Goal: Task Accomplishment & Management: Use online tool/utility

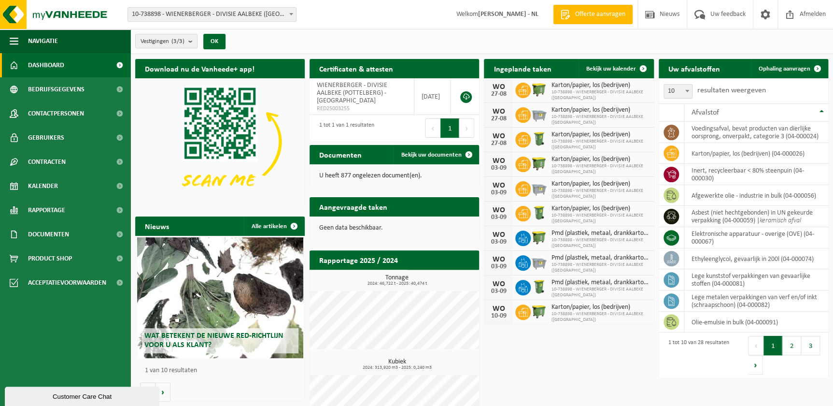
click at [292, 14] on b at bounding box center [291, 14] width 4 height 2
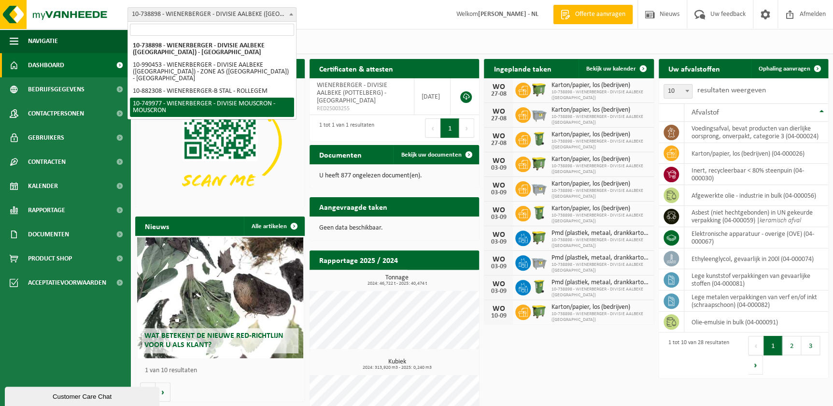
select select "29119"
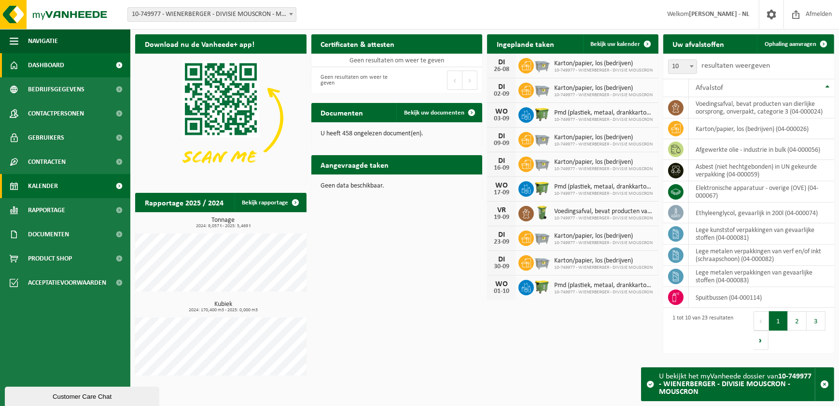
click at [51, 183] on span "Kalender" at bounding box center [43, 186] width 30 height 24
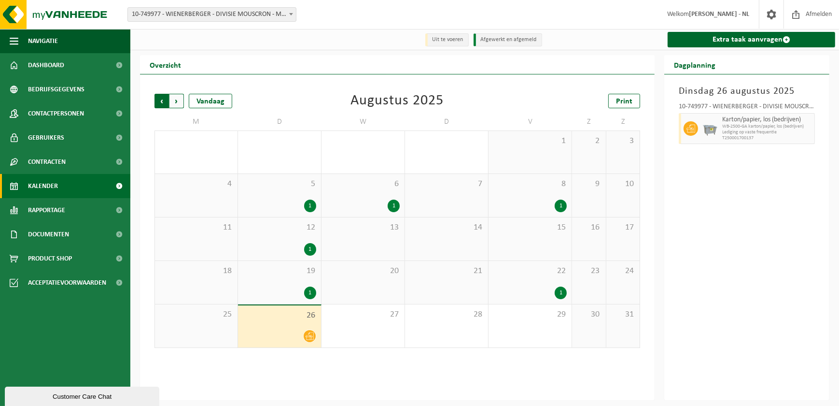
click at [179, 102] on span "Volgende" at bounding box center [176, 101] width 14 height 14
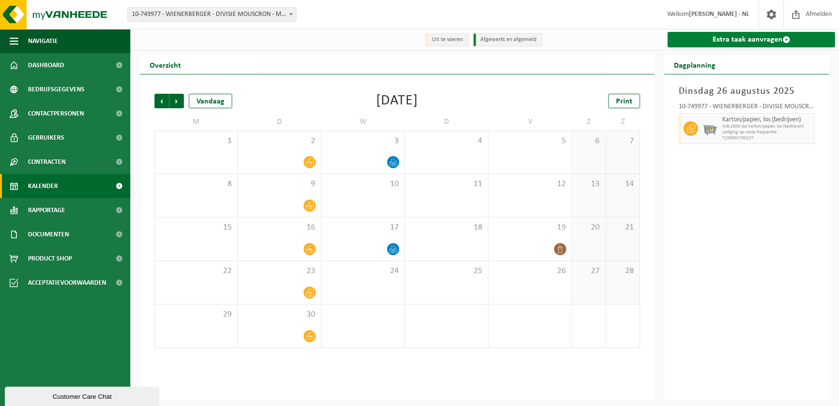
click at [733, 41] on link "Extra taak aanvragen" at bounding box center [752, 39] width 168 height 15
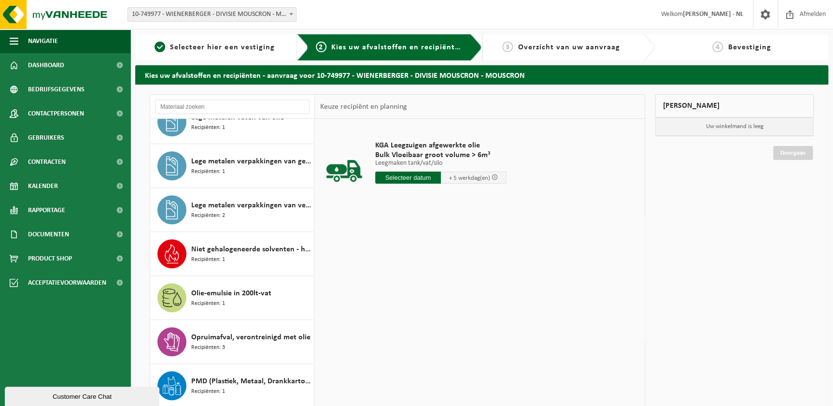
scroll to position [483, 0]
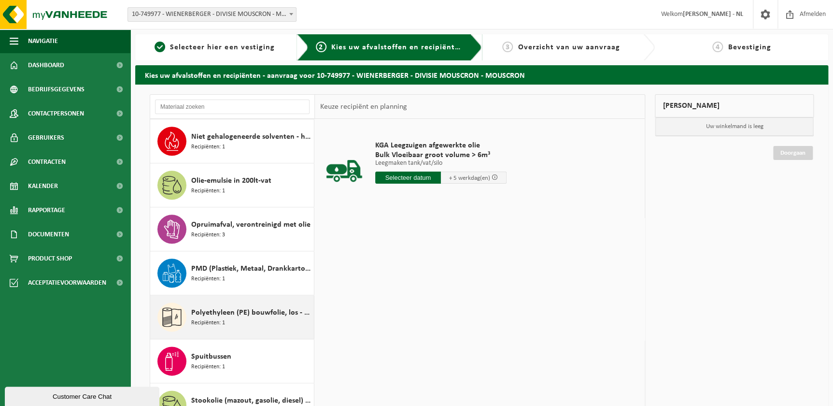
click at [213, 319] on span "Recipiënten: 1" at bounding box center [208, 322] width 34 height 9
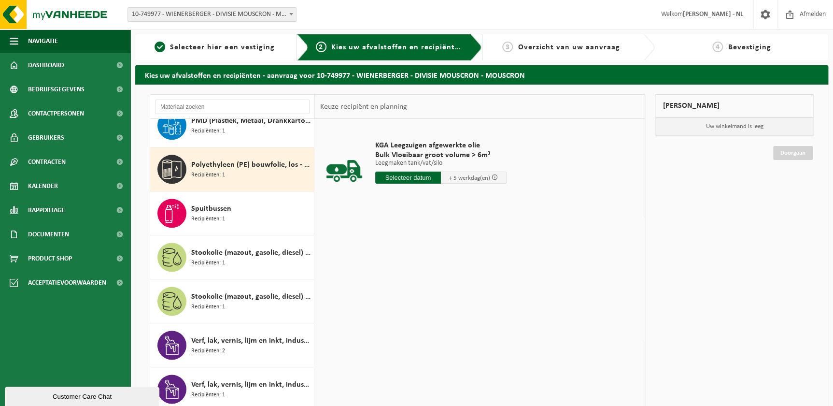
scroll to position [658, 0]
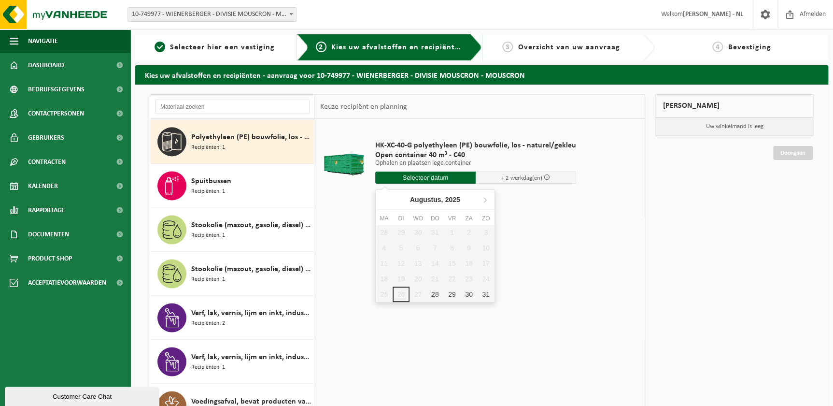
click at [429, 177] on input "text" at bounding box center [425, 177] width 100 height 12
click at [435, 295] on div "28" at bounding box center [434, 293] width 17 height 15
type input "Van 2025-08-28"
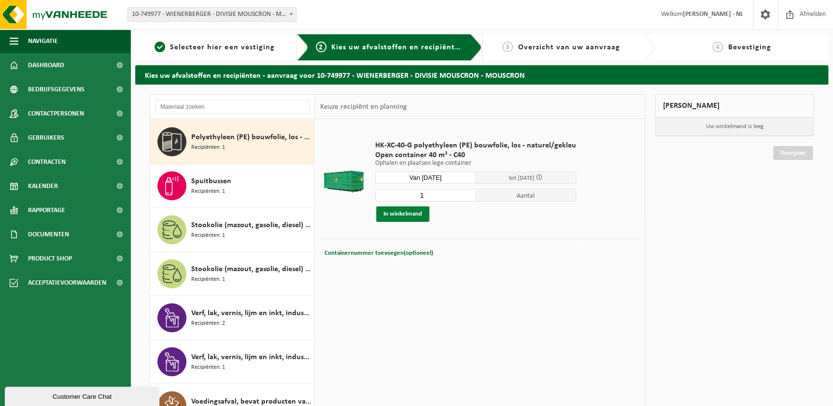
click at [409, 213] on button "In winkelmand" at bounding box center [402, 213] width 53 height 15
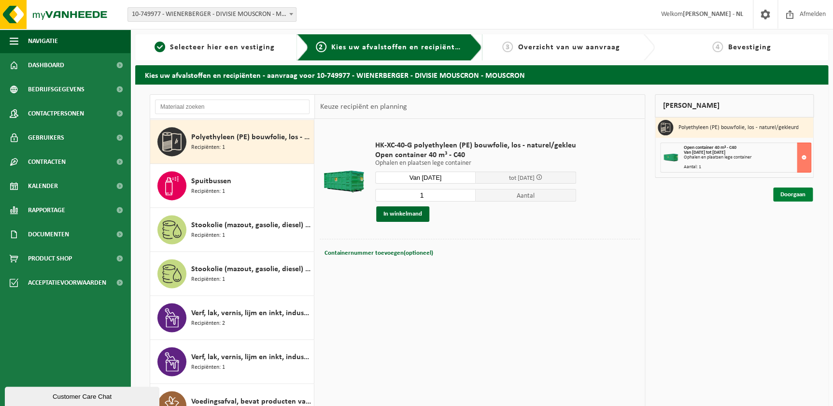
click at [797, 198] on link "Doorgaan" at bounding box center [793, 194] width 40 height 14
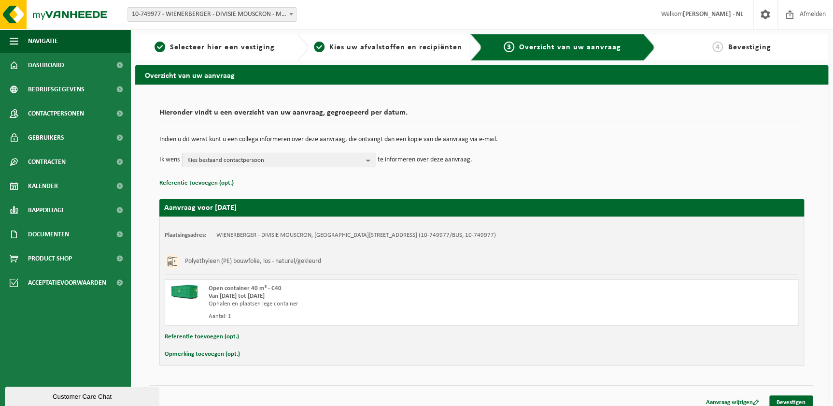
click at [367, 159] on b "button" at bounding box center [370, 160] width 9 height 14
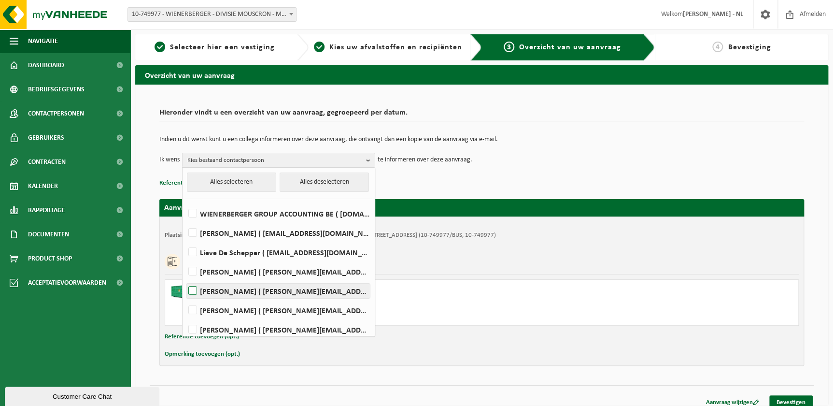
click at [194, 290] on label "SOPHIE DEMEYERE ( sophie.demeyere@wienerberger.com )" at bounding box center [277, 290] width 183 height 14
click at [185, 279] on input "SOPHIE DEMEYERE ( sophie.demeyere@wienerberger.com )" at bounding box center [184, 278] width 0 height 0
checkbox input "true"
click at [781, 400] on link "Bevestigen" at bounding box center [790, 402] width 43 height 14
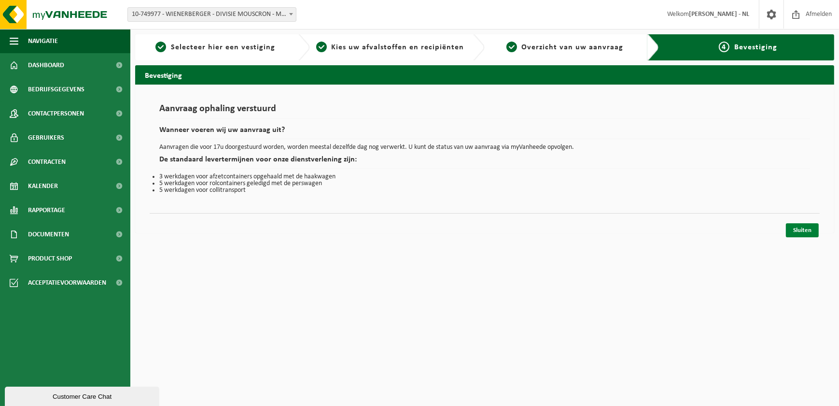
click at [806, 227] on link "Sluiten" at bounding box center [802, 230] width 33 height 14
